Goal: Complete application form

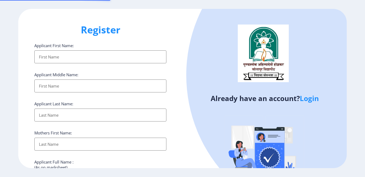
select select
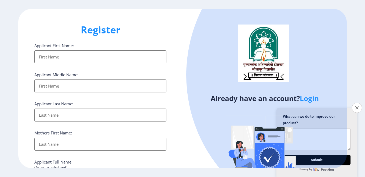
click at [101, 57] on input "Applicant First Name:" at bounding box center [100, 56] width 132 height 13
click at [117, 40] on div "Register Applicant First Name: Applicant Middle Name: Applicant Last Name: Moth…" at bounding box center [100, 88] width 164 height 159
click at [109, 54] on input "Applicant First Name:" at bounding box center [100, 56] width 132 height 13
click at [357, 106] on icon "Close survey" at bounding box center [356, 107] width 3 height 3
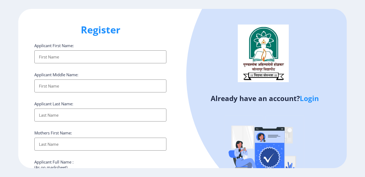
click at [135, 56] on input "Applicant First Name:" at bounding box center [100, 56] width 132 height 13
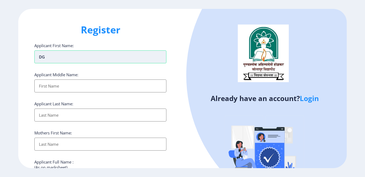
type input "D"
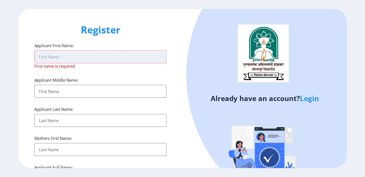
type input "S"
type input "A"
type input "S"
type input "D"
type input "S"
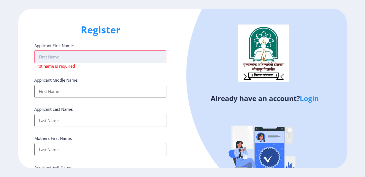
type input "S"
click at [135, 56] on input "Applicant First Name:" at bounding box center [100, 56] width 132 height 13
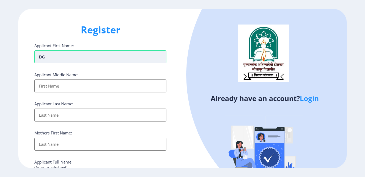
type input "D"
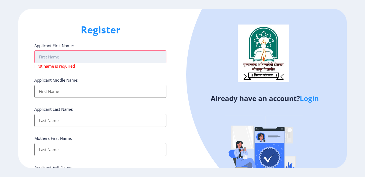
type input "D"
type input "S"
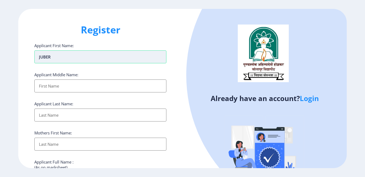
type input "JUBER"
type input "[PERSON_NAME]"
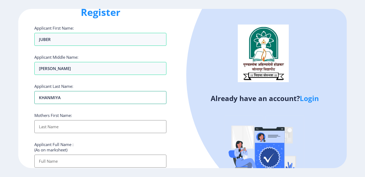
scroll to position [27, 0]
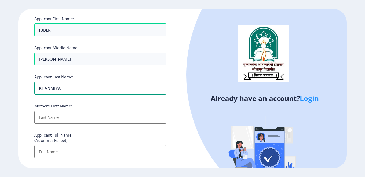
type input "KHANMIYA"
click at [71, 117] on input "Applicant First Name:" at bounding box center [100, 116] width 132 height 13
type input "[PERSON_NAME]"
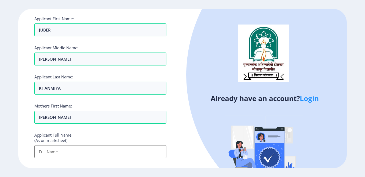
click at [58, 151] on input "Applicant First Name:" at bounding box center [100, 151] width 132 height 13
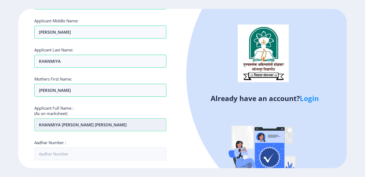
scroll to position [81, 0]
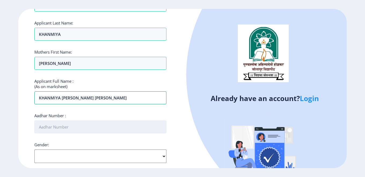
type input "KHANMIYA [PERSON_NAME] [PERSON_NAME]"
click at [65, 128] on input "Aadhar Number :" at bounding box center [100, 126] width 132 height 13
click at [48, 128] on input "Aadhar Number :" at bounding box center [100, 126] width 132 height 13
click at [56, 126] on input "Aadhar Number :" at bounding box center [100, 126] width 132 height 13
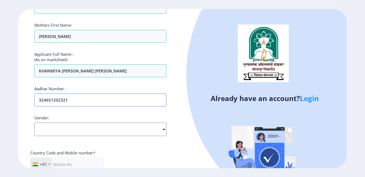
type input "324651202321"
click at [55, 126] on select "Select Gender [DEMOGRAPHIC_DATA] [DEMOGRAPHIC_DATA] Other" at bounding box center [100, 128] width 132 height 13
drag, startPoint x: 48, startPoint y: 130, endPoint x: 49, endPoint y: 134, distance: 3.9
click at [48, 130] on select "Select Gender [DEMOGRAPHIC_DATA] [DEMOGRAPHIC_DATA] Other" at bounding box center [100, 128] width 132 height 13
select select "[DEMOGRAPHIC_DATA]"
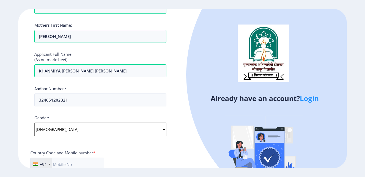
click at [34, 122] on select "Select Gender [DEMOGRAPHIC_DATA] [DEMOGRAPHIC_DATA] Other" at bounding box center [100, 128] width 132 height 13
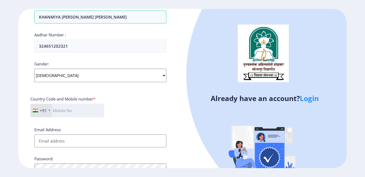
click at [77, 111] on input "text" at bounding box center [67, 109] width 74 height 13
type input "9325772349"
click at [76, 141] on input "Email Address:" at bounding box center [100, 140] width 132 height 13
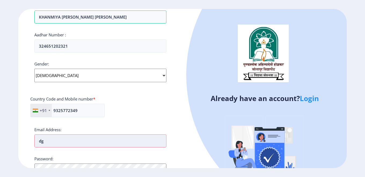
type input "d"
type input "s"
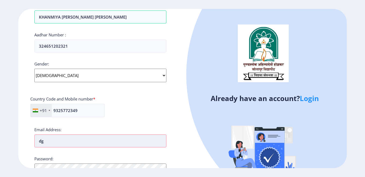
type input "d"
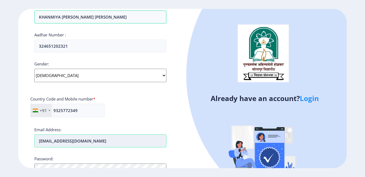
type input "[EMAIL_ADDRESS][DOMAIN_NAME]"
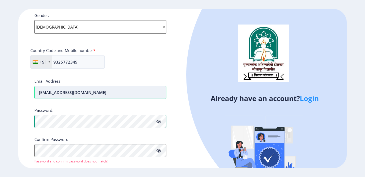
scroll to position [222, 0]
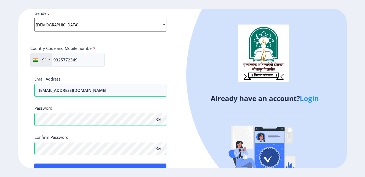
scroll to position [228, 0]
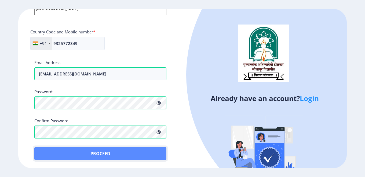
click at [102, 153] on button "Proceed" at bounding box center [100, 153] width 132 height 13
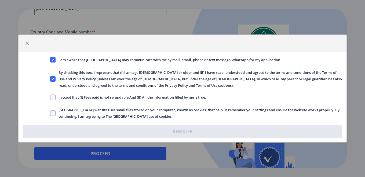
click at [54, 94] on label "I accept that (I) Fees paid is not refundable And (II) All the information fill…" at bounding box center [128, 97] width 156 height 6
click at [51, 97] on input "I accept that (I) Fees paid is not refundable And (II) All the information fill…" at bounding box center [50, 97] width 0 height 0
checkbox input "true"
click at [52, 113] on span at bounding box center [52, 112] width 5 height 5
click at [51, 113] on input "[GEOGRAPHIC_DATA] website uses small files stored on your computer, known as co…" at bounding box center [50, 113] width 0 height 0
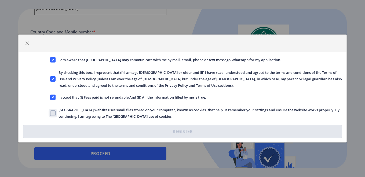
checkbox input "true"
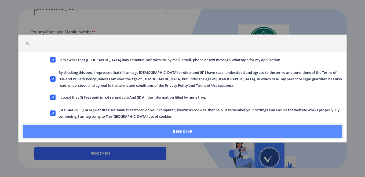
click at [194, 129] on button "Register" at bounding box center [183, 131] width 320 height 13
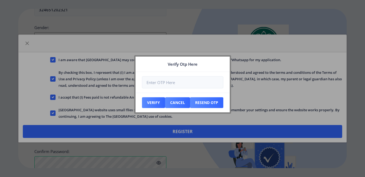
scroll to position [259, 0]
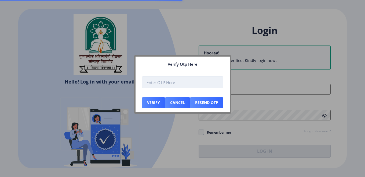
click at [166, 82] on input "number" at bounding box center [182, 82] width 81 height 12
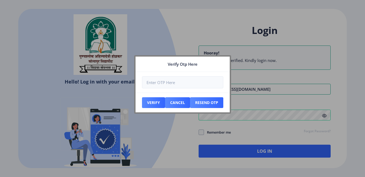
type input "[EMAIL_ADDRESS][DOMAIN_NAME]"
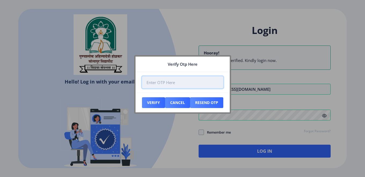
click at [190, 78] on input "number" at bounding box center [182, 82] width 81 height 12
type input "128459"
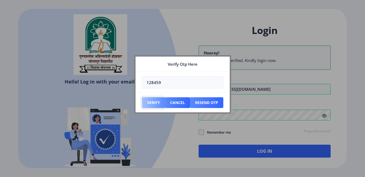
click at [151, 103] on button "Verify" at bounding box center [153, 102] width 23 height 11
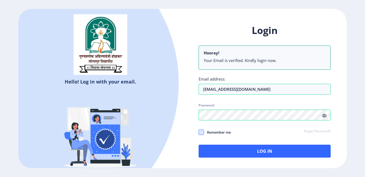
click at [202, 133] on span at bounding box center [201, 131] width 5 height 5
click at [199, 132] on input "Remember me" at bounding box center [199, 132] width 0 height 0
checkbox input "true"
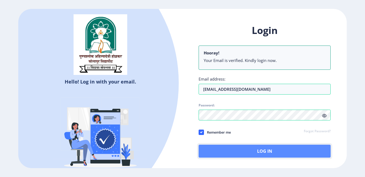
click at [256, 150] on button "Log In" at bounding box center [265, 150] width 132 height 13
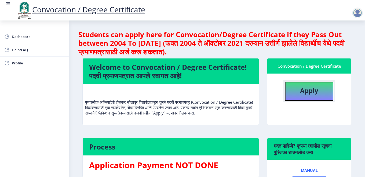
click at [315, 93] on b "Apply" at bounding box center [309, 90] width 18 height 9
select select
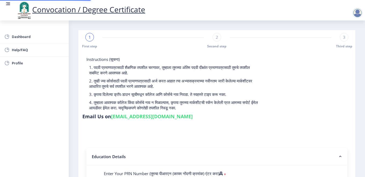
scroll to position [89, 0]
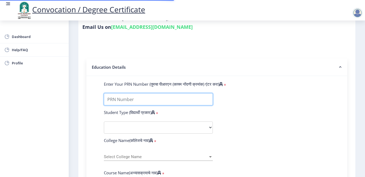
click at [124, 102] on input "Enter Your PRN Number (तुमचा पीआरएन (कायम नोंदणी क्रमांक) एंटर करा)" at bounding box center [158, 99] width 109 height 12
click at [131, 98] on input "Enter Your PRN Number (तुमचा पीआरएन (कायम नोंदणी क्रमांक) एंटर करा)" at bounding box center [158, 99] width 109 height 12
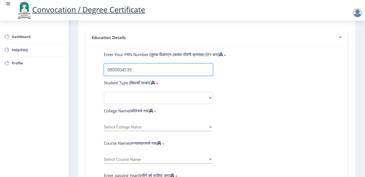
scroll to position [143, 0]
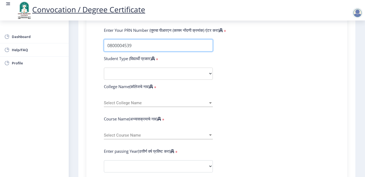
type input "0800004539"
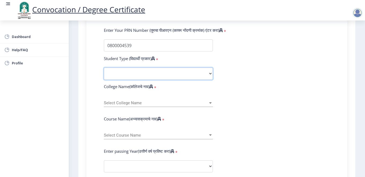
click at [128, 71] on select "Select Student Type Regular External" at bounding box center [158, 73] width 109 height 12
select select "Regular"
click at [104, 67] on select "Select Student Type Regular External" at bounding box center [158, 73] width 109 height 12
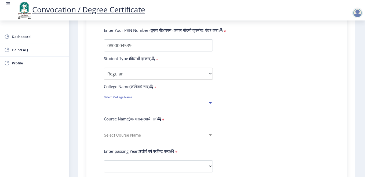
click at [131, 102] on span "Select College Name" at bounding box center [156, 102] width 104 height 5
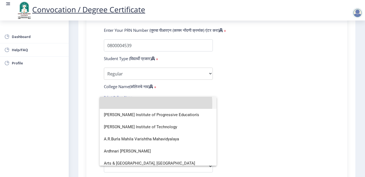
click at [126, 104] on input at bounding box center [158, 102] width 109 height 12
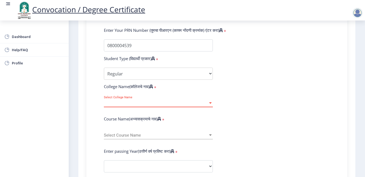
click at [126, 104] on span "Select College Name" at bounding box center [156, 102] width 104 height 5
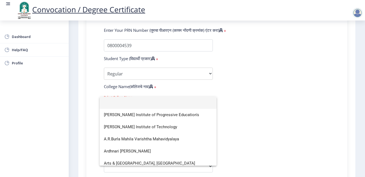
click at [126, 104] on input at bounding box center [158, 102] width 109 height 12
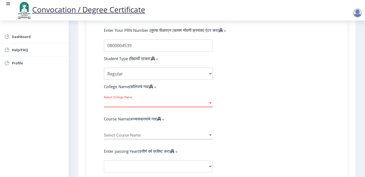
click at [127, 103] on span "Select College Name" at bounding box center [156, 102] width 104 height 5
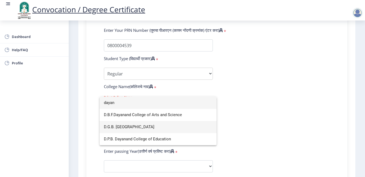
type input "dayan"
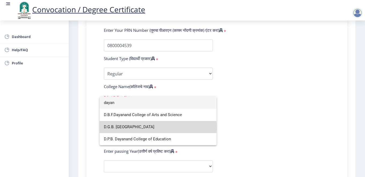
click at [140, 127] on span "D.G.B. [GEOGRAPHIC_DATA]" at bounding box center [158, 127] width 109 height 12
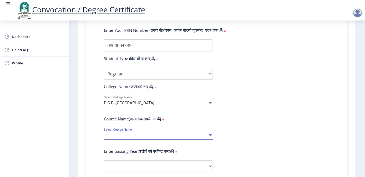
click at [125, 134] on span "Select Course Name" at bounding box center [156, 135] width 104 height 5
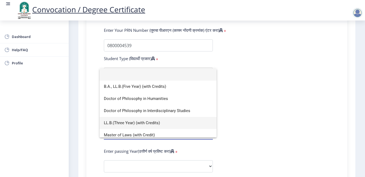
click at [139, 123] on span "LL.B.(Three Year) (with Credits)" at bounding box center [158, 123] width 109 height 12
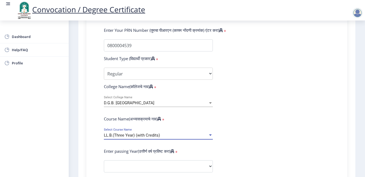
scroll to position [170, 0]
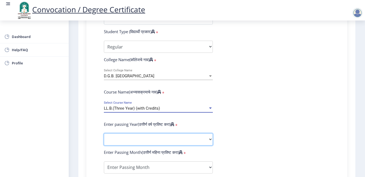
click at [132, 138] on select "2025 2024 2023 2022 2021 2020 2019 2018 2017 2016 2015 2014 2013 2012 2011 2010…" at bounding box center [158, 139] width 109 height 12
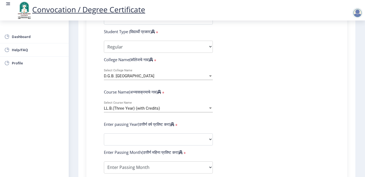
click at [279, 145] on form "Enter Your PRN Number (तुमचा पीआरएन (कायम नोंदणी क्रमांक) एंटर करा) * Student T…" at bounding box center [217, 143] width 234 height 285
click at [135, 110] on span "LL.B.(Three Year) (with Credits)" at bounding box center [132, 108] width 56 height 5
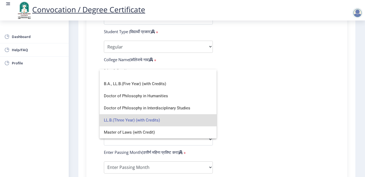
scroll to position [16, 0]
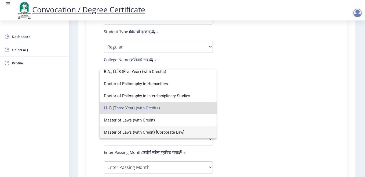
click at [127, 107] on span "LL.B.(Three Year) (with Credits)" at bounding box center [158, 108] width 109 height 12
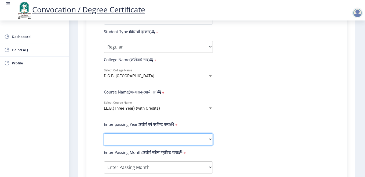
click at [135, 137] on select "2025 2024 2023 2022 2021 2020 2019 2018 2017 2016 2015 2014 2013 2012 2011 2010…" at bounding box center [158, 139] width 109 height 12
select select "2013"
click at [104, 133] on select "2025 2024 2023 2022 2021 2020 2019 2018 2017 2016 2015 2014 2013 2012 2011 2010…" at bounding box center [158, 139] width 109 height 12
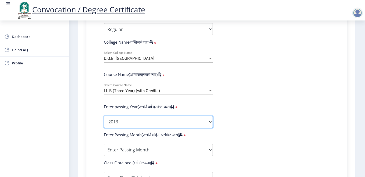
scroll to position [197, 0]
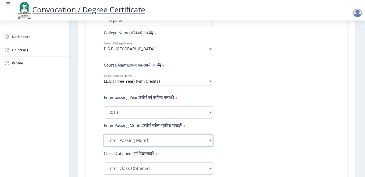
click at [125, 136] on select "Enter Passing Month March April May October November December" at bounding box center [158, 140] width 109 height 12
select select "November"
click at [104, 134] on select "Enter Passing Month March April May October November December" at bounding box center [158, 140] width 109 height 12
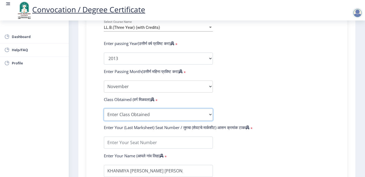
click at [129, 111] on select "Enter Class Obtained FIRST CLASS WITH DISTINCTION FIRST CLASS HIGHER SECOND CLA…" at bounding box center [158, 114] width 109 height 12
click at [291, 75] on form "Enter Your PRN Number (तुमचा पीआरएन (कायम नोंदणी क्रमांक) एंटर करा) * Student T…" at bounding box center [217, 62] width 234 height 285
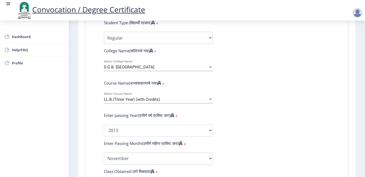
scroll to position [188, 0]
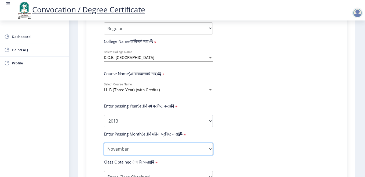
click at [127, 148] on select "Enter Passing Month March April May October November December" at bounding box center [158, 149] width 109 height 12
click at [104, 143] on select "Enter Passing Month March April May October November December" at bounding box center [158, 149] width 109 height 12
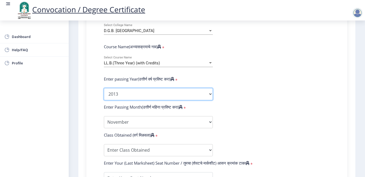
click at [120, 96] on select "2025 2024 2023 2022 2021 2020 2019 2018 2017 2016 2015 2014 2013 2012 2011 2010…" at bounding box center [158, 94] width 109 height 12
select select "2012"
click at [104, 88] on select "2025 2024 2023 2022 2021 2020 2019 2018 2017 2016 2015 2014 2013 2012 2011 2010…" at bounding box center [158, 94] width 109 height 12
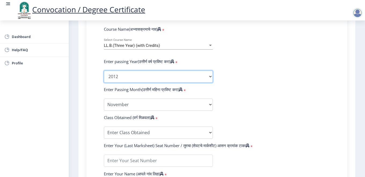
scroll to position [242, 0]
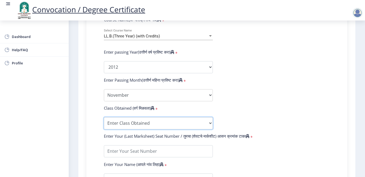
click at [122, 124] on select "Enter Class Obtained FIRST CLASS WITH DISTINCTION FIRST CLASS HIGHER SECOND CLA…" at bounding box center [158, 123] width 109 height 12
select select "SECOND CLASS"
click at [104, 117] on select "Enter Class Obtained FIRST CLASS WITH DISTINCTION FIRST CLASS HIGHER SECOND CLA…" at bounding box center [158, 123] width 109 height 12
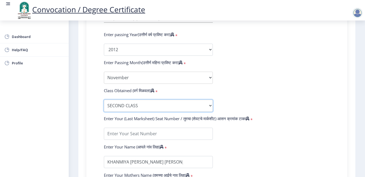
scroll to position [269, 0]
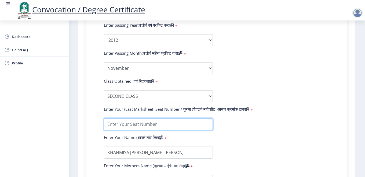
click at [125, 127] on input "textarea" at bounding box center [158, 124] width 109 height 12
type input "16008"
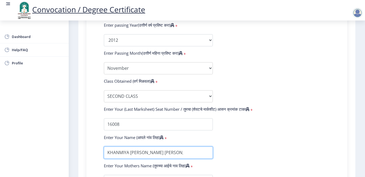
click at [127, 152] on input "textarea" at bounding box center [158, 152] width 109 height 12
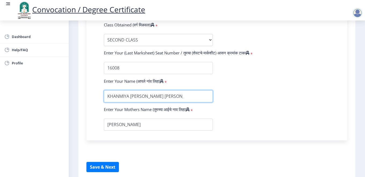
scroll to position [347, 0]
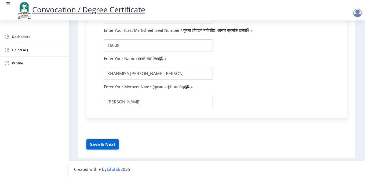
click at [105, 144] on button "Save & Next" at bounding box center [103, 144] width 33 height 10
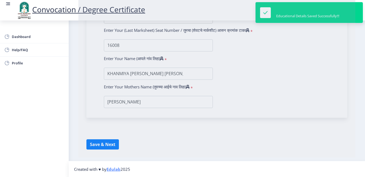
select select
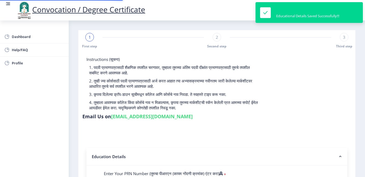
type input "0800004539"
select select "Regular"
select select "2012"
select select "November"
select select "SECOND CLASS"
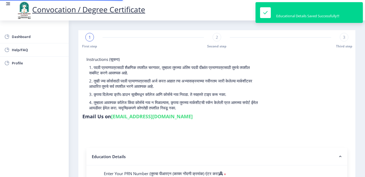
type input "16008"
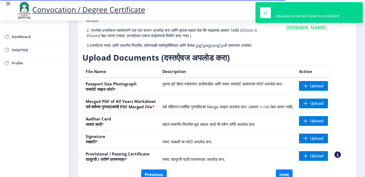
scroll to position [81, 0]
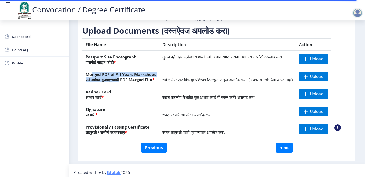
drag, startPoint x: 92, startPoint y: 78, endPoint x: 119, endPoint y: 90, distance: 29.4
click at [119, 86] on th "Merged PDF of All Years Marksheet सर्व वर्षांच्या गुणपत्रकांची PDF Merged File *" at bounding box center [120, 76] width 77 height 17
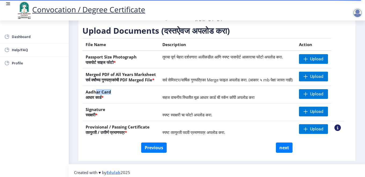
drag, startPoint x: 111, startPoint y: 107, endPoint x: 115, endPoint y: 116, distance: 9.4
click at [117, 103] on th "Aadhar Card आधार कार्ड *" at bounding box center [120, 94] width 77 height 17
drag, startPoint x: 95, startPoint y: 124, endPoint x: 104, endPoint y: 136, distance: 15.3
click at [102, 121] on th "Signature स्वाक्षरी *" at bounding box center [120, 111] width 77 height 17
drag, startPoint x: 92, startPoint y: 142, endPoint x: 157, endPoint y: 145, distance: 64.8
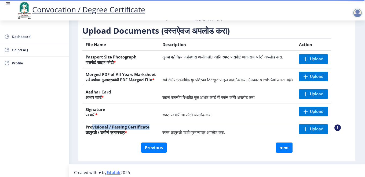
click at [157, 138] on th "Provisional / Passing Certificate तात्पुरती / उत्तीर्ण प्रमाणपत्र *" at bounding box center [120, 129] width 77 height 17
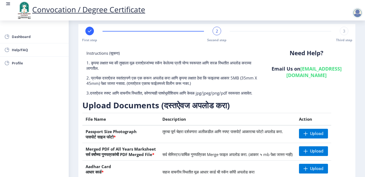
scroll to position [0, 0]
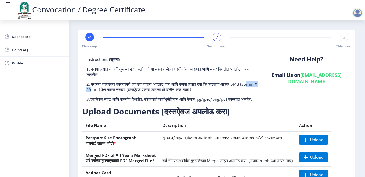
drag, startPoint x: 94, startPoint y: 89, endPoint x: 110, endPoint y: 88, distance: 15.9
click at [110, 88] on p "2. प्रत्येक दस्तऐवज स्वतंत्रपणे एक एक करून अपलोड करा आणि कृपया लक्षात ठेवा कि फ…" at bounding box center [172, 86] width 171 height 11
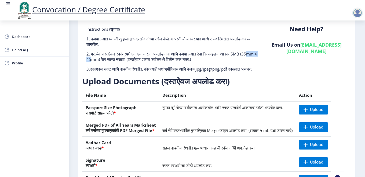
scroll to position [54, 0]
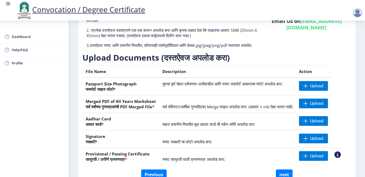
click at [320, 85] on td "Upload" at bounding box center [313, 86] width 35 height 18
click at [320, 88] on span "Upload" at bounding box center [316, 85] width 13 height 5
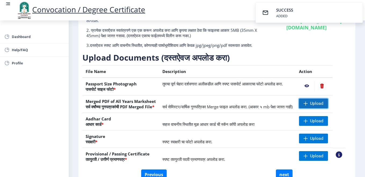
click at [316, 106] on span "Upload" at bounding box center [316, 102] width 13 height 5
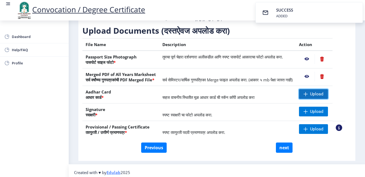
click at [315, 96] on span "Upload" at bounding box center [316, 93] width 13 height 5
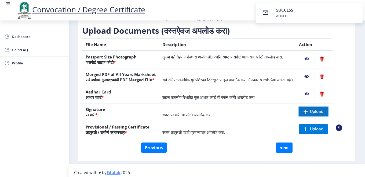
click at [317, 114] on span "Upload" at bounding box center [316, 111] width 13 height 5
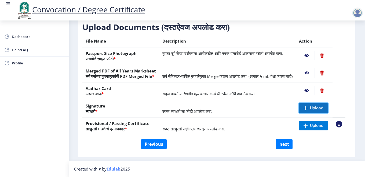
scroll to position [100, 0]
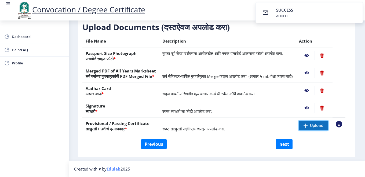
click at [321, 125] on span "Upload" at bounding box center [316, 125] width 13 height 5
click at [285, 143] on button "next" at bounding box center [284, 144] width 17 height 10
select select
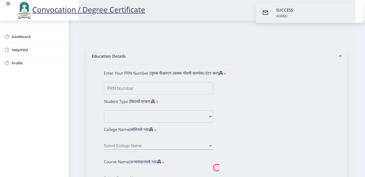
select select
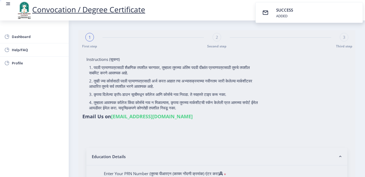
select select
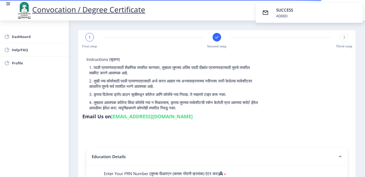
select select
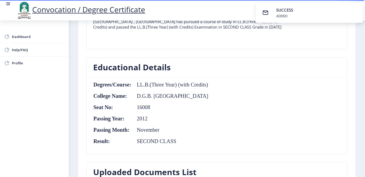
scroll to position [242, 0]
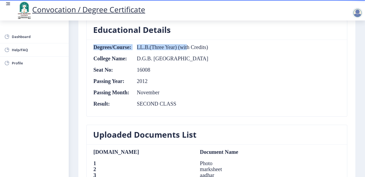
drag, startPoint x: 141, startPoint y: 50, endPoint x: 188, endPoint y: 49, distance: 46.8
click at [188, 49] on table "Degrees/Course: LL.B.(Three Year) (with Credits) College Name: D.G.B. Dayanand …" at bounding box center [151, 78] width 116 height 68
drag, startPoint x: 137, startPoint y: 58, endPoint x: 201, endPoint y: 61, distance: 64.0
click at [201, 61] on td "D.G.B. [GEOGRAPHIC_DATA]" at bounding box center [170, 58] width 77 height 6
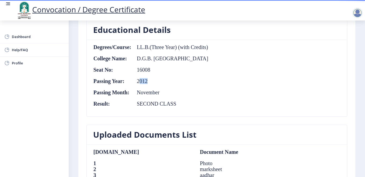
drag, startPoint x: 142, startPoint y: 83, endPoint x: 147, endPoint y: 83, distance: 5.6
click at [147, 83] on td "2012" at bounding box center [170, 81] width 77 height 6
drag, startPoint x: 145, startPoint y: 95, endPoint x: 161, endPoint y: 99, distance: 16.8
click at [159, 96] on table "Degrees/Course: LL.B.(Three Year) (with Credits) College Name: D.G.B. Dayanand …" at bounding box center [151, 78] width 116 height 68
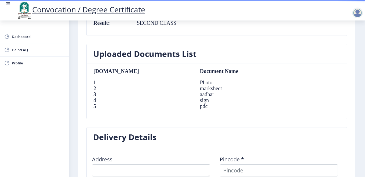
scroll to position [403, 0]
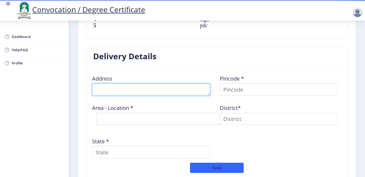
click at [127, 88] on textarea at bounding box center [151, 89] width 118 height 12
type textarea "D"
type textarea "[STREET_ADDRESS]"
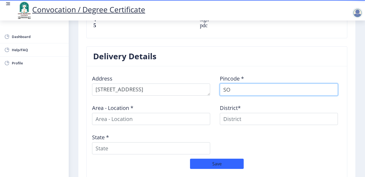
type input "S"
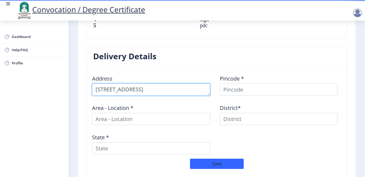
drag, startPoint x: 172, startPoint y: 94, endPoint x: 222, endPoint y: 87, distance: 49.9
click at [222, 87] on div "Address Pincode * Area - Location * District* State *" at bounding box center [217, 114] width 256 height 88
type textarea "[STREET_ADDRESS]"
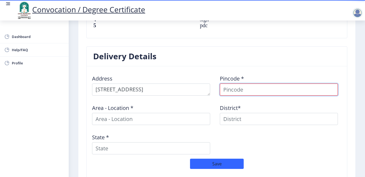
click at [230, 91] on input at bounding box center [279, 89] width 118 height 12
type input "413224"
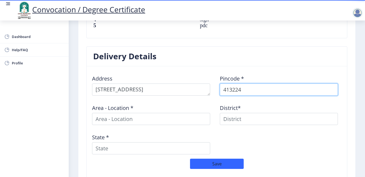
select select
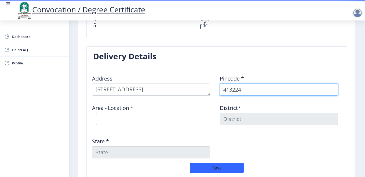
type input "413224"
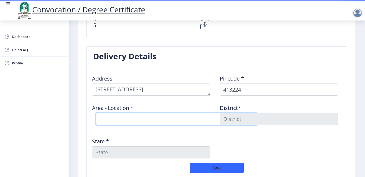
click at [175, 114] on select "Select Area Location [GEOGRAPHIC_DATA] B.O Nai Zindagi S.O [PERSON_NAME] S.O Ti…" at bounding box center [176, 119] width 161 height 12
select select "3: Object"
click at [96, 113] on select "Select Area Location [GEOGRAPHIC_DATA] B.O Nai Zindagi S.O [PERSON_NAME] S.O Ti…" at bounding box center [176, 119] width 161 height 12
type input "SOLAPUR"
type input "[GEOGRAPHIC_DATA]"
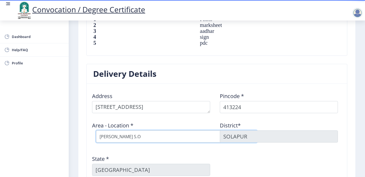
scroll to position [376, 0]
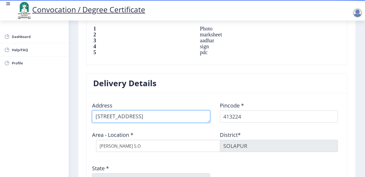
click at [128, 112] on textarea at bounding box center [151, 116] width 118 height 12
click at [171, 117] on textarea at bounding box center [151, 116] width 118 height 12
click at [111, 118] on textarea at bounding box center [151, 116] width 118 height 12
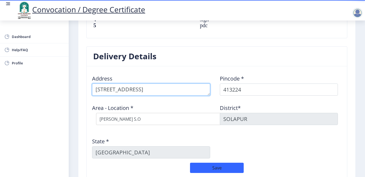
scroll to position [430, 0]
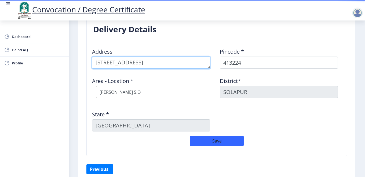
type textarea "[STREET_ADDRESS]"
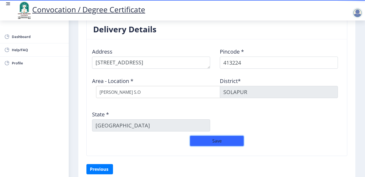
click at [213, 143] on button "Save" at bounding box center [217, 140] width 54 height 10
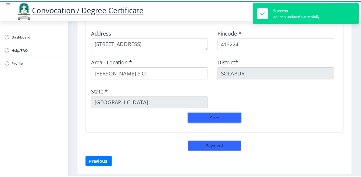
scroll to position [466, 0]
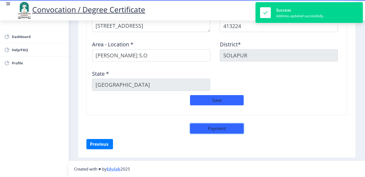
click at [214, 129] on button "Payment" at bounding box center [217, 128] width 54 height 10
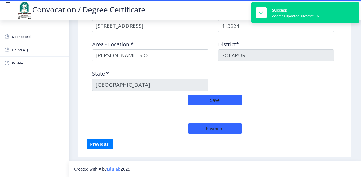
select select "sealed"
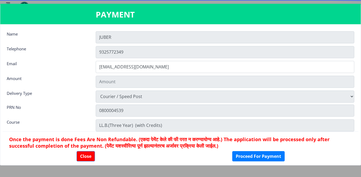
type input "2885"
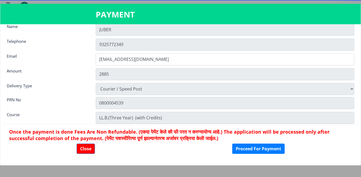
scroll to position [0, 0]
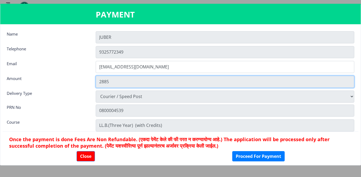
click at [102, 82] on input "2885" at bounding box center [225, 81] width 258 height 12
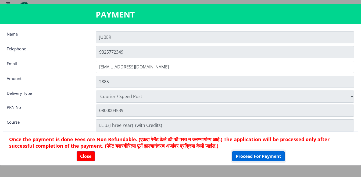
click at [255, 156] on button "Proceed For Payment" at bounding box center [258, 156] width 52 height 10
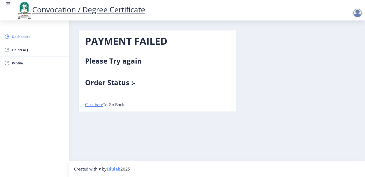
click at [38, 38] on span "Dashboard" at bounding box center [38, 36] width 53 height 6
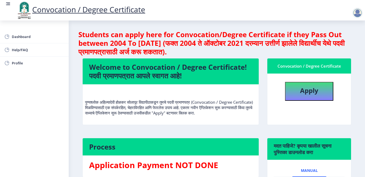
scroll to position [89, 0]
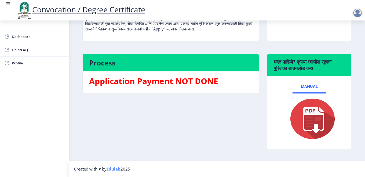
click at [152, 85] on h3 "Application Payment NOT DONE" at bounding box center [170, 80] width 163 height 11
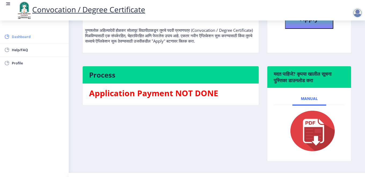
scroll to position [62, 0]
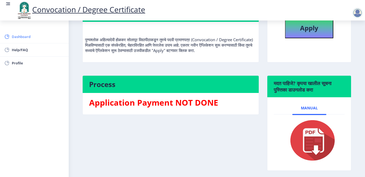
click at [30, 37] on span "Dashboard" at bounding box center [38, 36] width 53 height 6
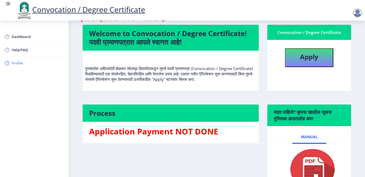
scroll to position [9, 0]
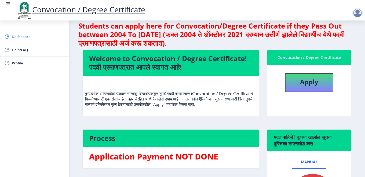
click at [26, 36] on span "Dashboard" at bounding box center [38, 36] width 53 height 6
click at [295, 81] on button "Apply" at bounding box center [309, 82] width 48 height 19
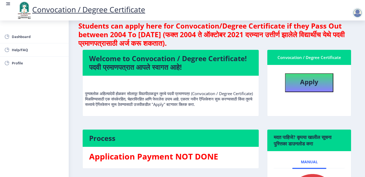
select select
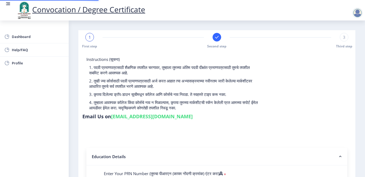
type input "0800004539"
select select "Regular"
select select "2012"
select select "November"
select select "SECOND CLASS"
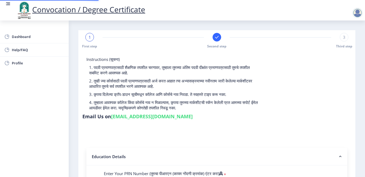
type input "16008"
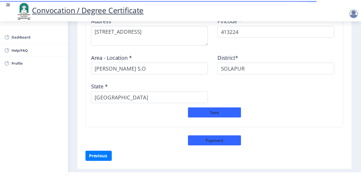
scroll to position [474, 0]
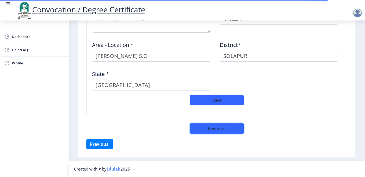
click at [215, 129] on button "Payment" at bounding box center [217, 128] width 54 height 10
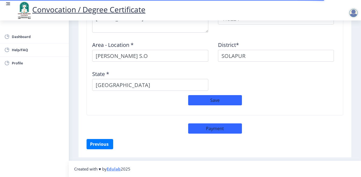
select select "sealed"
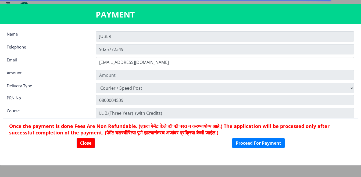
type input "2885"
click at [251, 137] on nb-card-footer "Once the payment is done Fees Are Non Refundable. (एकदा पेमेंट केले की फी परत न…" at bounding box center [180, 135] width 355 height 34
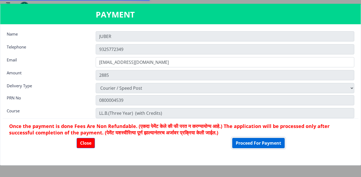
click at [252, 139] on button "Proceed For Payment" at bounding box center [258, 143] width 52 height 10
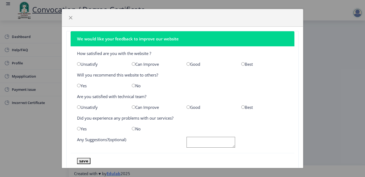
click at [242, 63] on input "radio" at bounding box center [243, 63] width 3 height 3
radio input "true"
click at [242, 108] on input "radio" at bounding box center [243, 106] width 3 height 3
radio input "true"
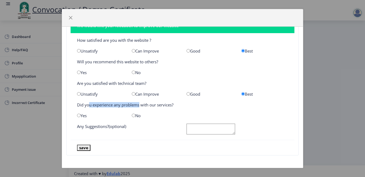
drag, startPoint x: 88, startPoint y: 104, endPoint x: 138, endPoint y: 108, distance: 50.4
click at [137, 105] on div "Did you experience any problems with our services?" at bounding box center [182, 104] width 219 height 5
drag, startPoint x: 135, startPoint y: 117, endPoint x: 133, endPoint y: 113, distance: 3.7
click at [134, 114] on div "No" at bounding box center [155, 115] width 55 height 5
click at [133, 113] on input "radio" at bounding box center [133, 114] width 3 height 3
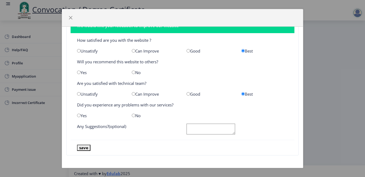
radio input "true"
click at [133, 113] on input "radio" at bounding box center [133, 114] width 3 height 3
click at [206, 125] on textarea at bounding box center [211, 128] width 49 height 11
type textarea "BAD"
drag, startPoint x: 82, startPoint y: 147, endPoint x: 84, endPoint y: 144, distance: 3.0
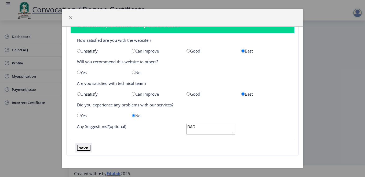
click at [83, 146] on button "save" at bounding box center [83, 147] width 13 height 6
click at [326, 50] on div "We would like your feedback to improve our website How satisfied are you with t…" at bounding box center [182, 88] width 365 height 177
click at [187, 94] on input "radio" at bounding box center [188, 93] width 3 height 3
radio input "true"
click at [187, 51] on input "radio" at bounding box center [188, 50] width 3 height 3
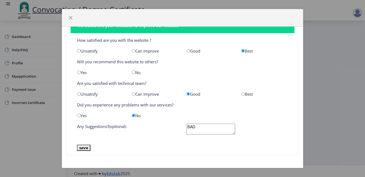
radio input "true"
click at [84, 144] on nb-card-footer "save" at bounding box center [183, 146] width 224 height 15
click at [84, 147] on button "save" at bounding box center [83, 147] width 13 height 6
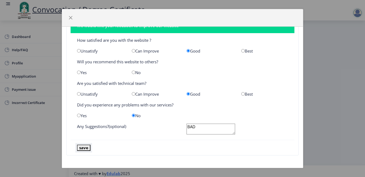
click at [84, 147] on button "save" at bounding box center [83, 147] width 13 height 6
click at [135, 86] on nb-card-body "How satisfied are you with the website ? Unsatisfy Can Improve Good Best Will y…" at bounding box center [183, 86] width 224 height 107
click at [71, 17] on span "button" at bounding box center [71, 18] width 4 height 4
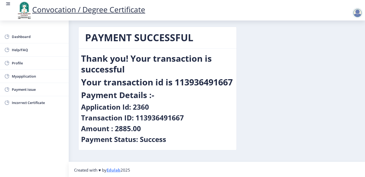
scroll to position [5, 0]
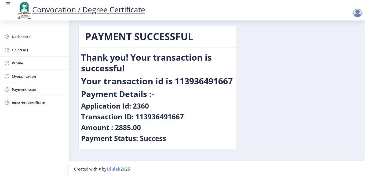
click at [134, 127] on h4 "Amount : 2885.00" at bounding box center [111, 127] width 60 height 9
click at [26, 73] on span "Myapplication" at bounding box center [38, 76] width 53 height 6
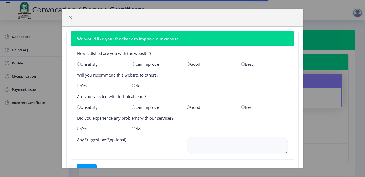
click at [187, 65] on input "radio" at bounding box center [188, 63] width 3 height 3
radio input "true"
drag, startPoint x: 188, startPoint y: 105, endPoint x: 162, endPoint y: 123, distance: 31.3
click at [188, 105] on input "radio" at bounding box center [188, 106] width 3 height 3
radio input "true"
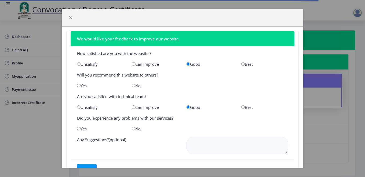
click at [133, 129] on input "radio" at bounding box center [133, 128] width 3 height 3
radio input "true"
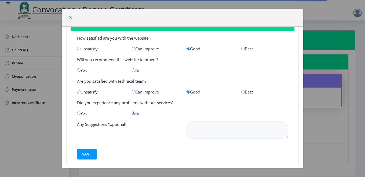
scroll to position [24, 0]
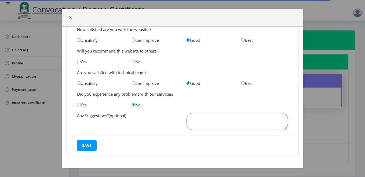
click at [207, 114] on textarea at bounding box center [238, 121] width 102 height 17
click at [88, 146] on button "save" at bounding box center [87, 145] width 20 height 11
click at [76, 103] on div "Yes" at bounding box center [100, 104] width 55 height 5
click at [77, 104] on input "radio" at bounding box center [78, 104] width 3 height 3
radio input "true"
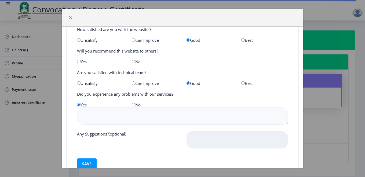
click at [228, 133] on textarea at bounding box center [238, 139] width 102 height 17
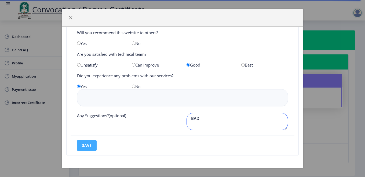
type textarea "BAD"
click at [95, 143] on button "save" at bounding box center [87, 145] width 20 height 11
click at [71, 20] on span "button" at bounding box center [71, 18] width 4 height 4
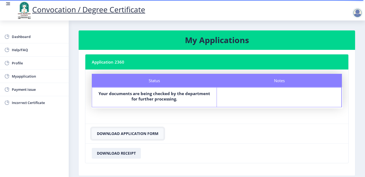
click at [127, 134] on button "Download Application Form" at bounding box center [128, 133] width 72 height 11
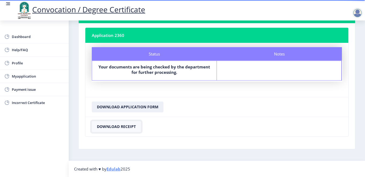
click at [115, 125] on button "Download Receipt" at bounding box center [116, 126] width 49 height 11
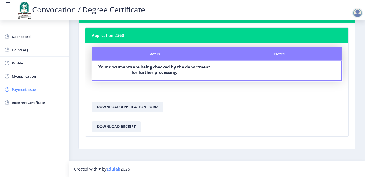
click at [28, 90] on span "Payment issue" at bounding box center [38, 89] width 53 height 6
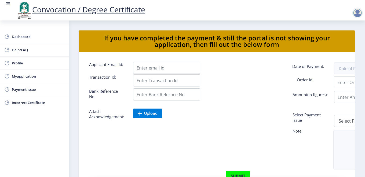
click at [357, 14] on div at bounding box center [357, 13] width 11 height 11
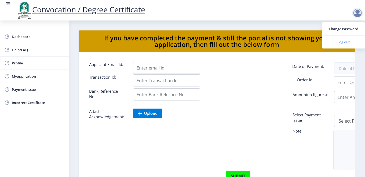
click at [344, 44] on span "Log out" at bounding box center [344, 42] width 34 height 6
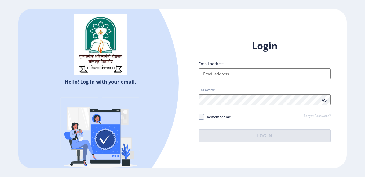
type input "[EMAIL_ADDRESS][DOMAIN_NAME]"
